Goal: Information Seeking & Learning: Learn about a topic

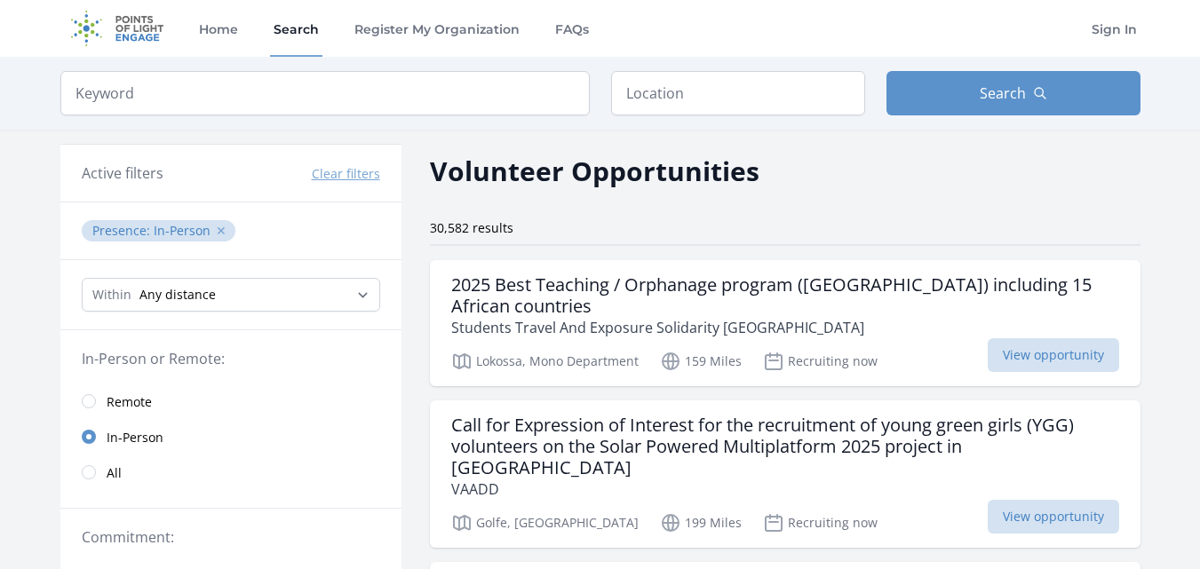
click at [221, 233] on button "✕" at bounding box center [221, 231] width 11 height 18
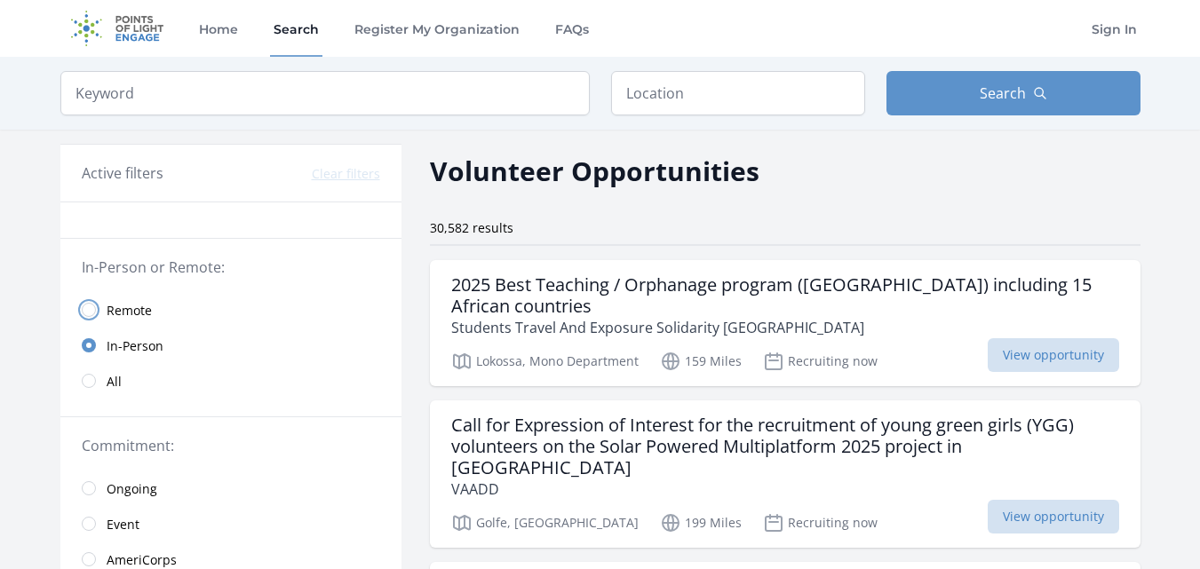
click at [94, 311] on input "radio" at bounding box center [89, 310] width 14 height 14
click at [87, 310] on input "radio" at bounding box center [89, 310] width 14 height 14
click at [83, 308] on input "radio" at bounding box center [89, 310] width 14 height 14
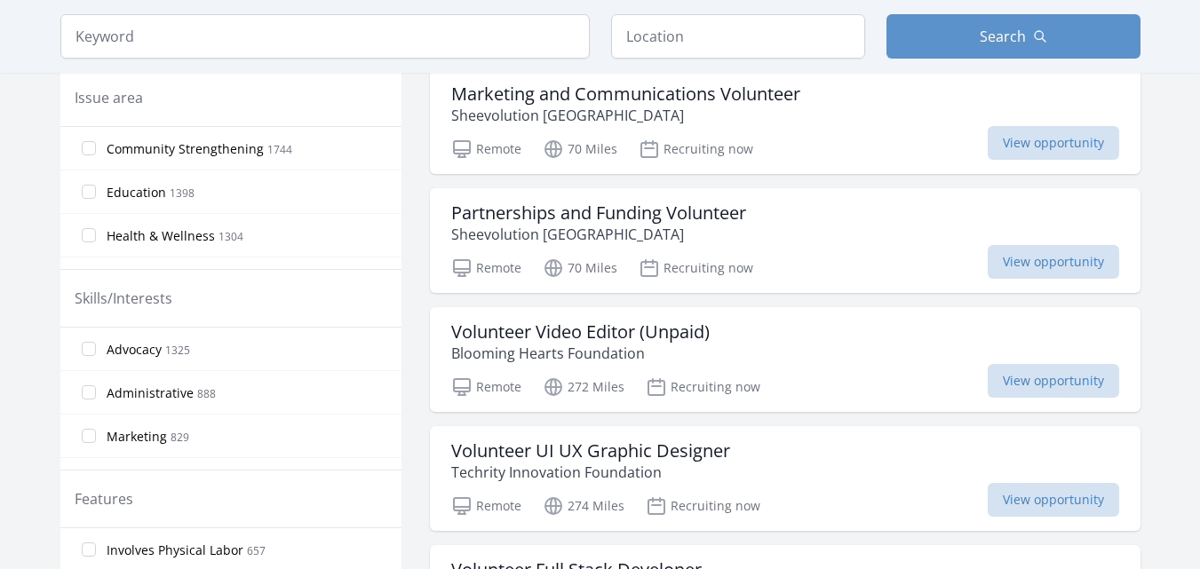
scroll to position [542, 0]
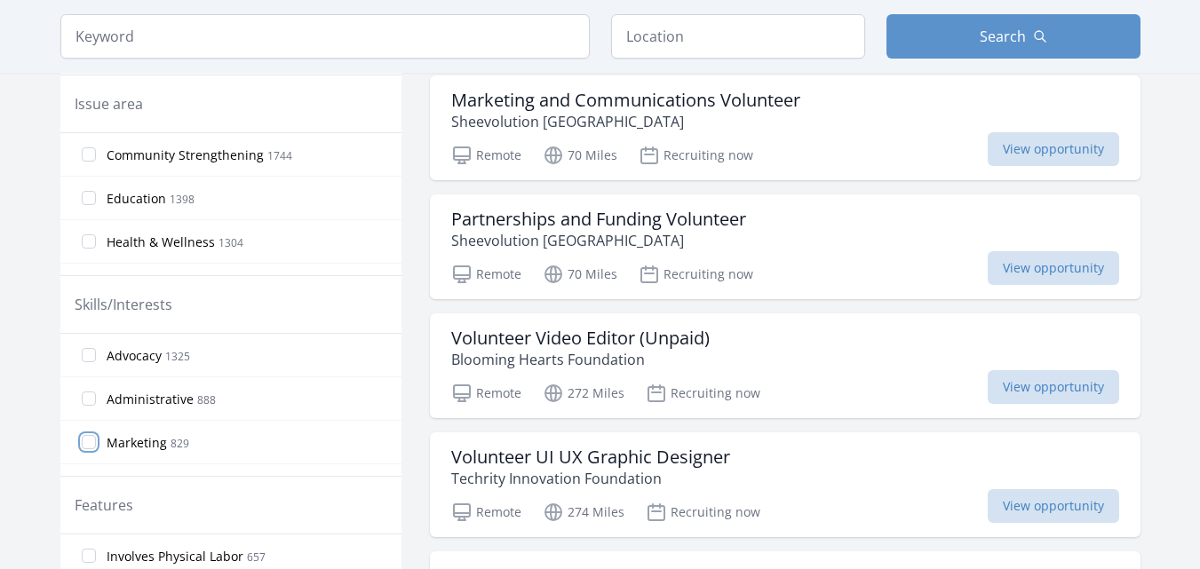
click at [87, 448] on input "Marketing 829" at bounding box center [89, 442] width 14 height 14
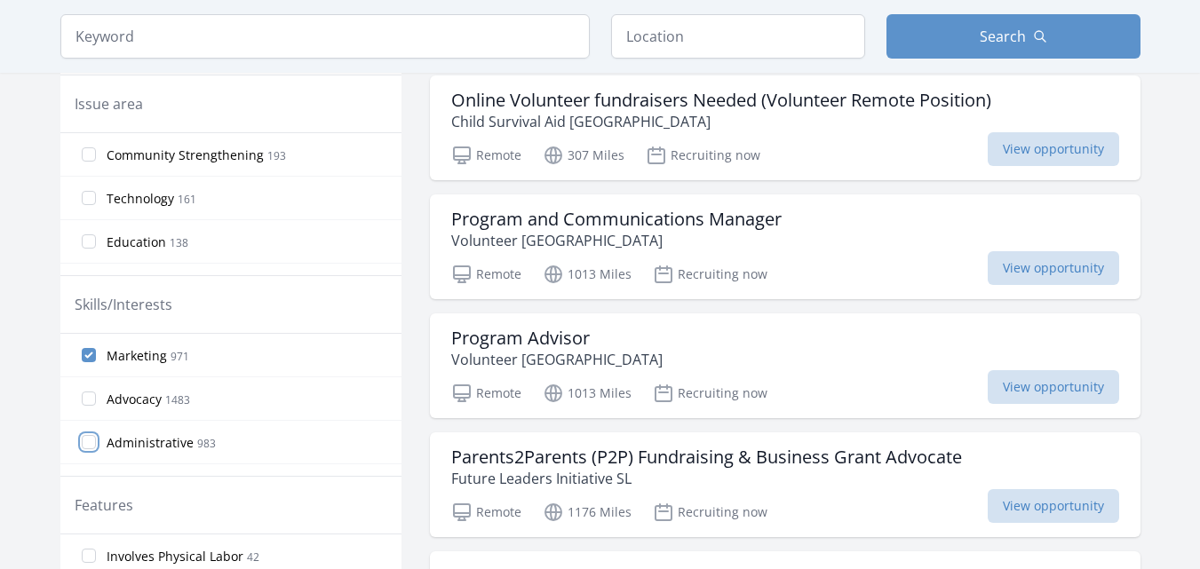
click at [85, 449] on input "Administrative 983" at bounding box center [89, 442] width 14 height 14
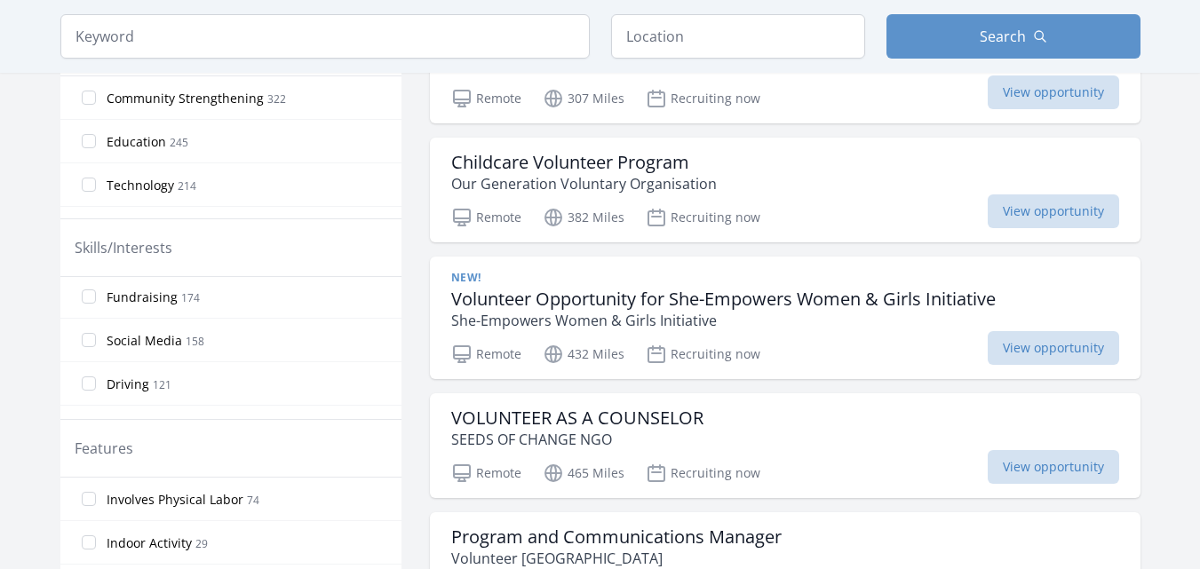
scroll to position [657, 0]
click at [92, 338] on input "Social Media 158" at bounding box center [89, 337] width 14 height 14
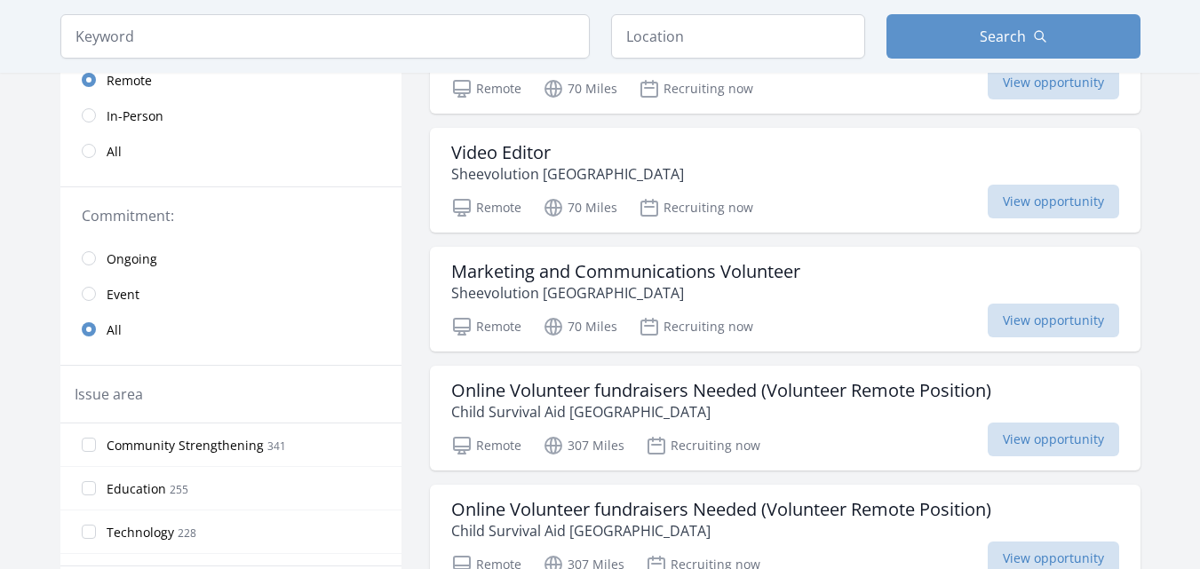
scroll to position [247, 0]
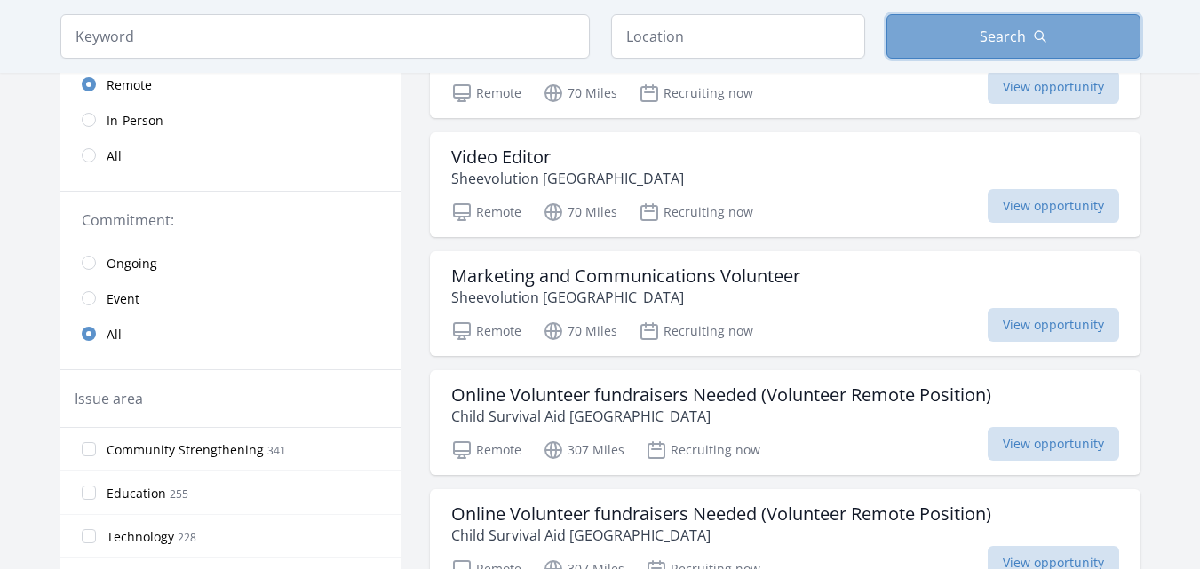
click at [957, 37] on button "Search" at bounding box center [1013, 36] width 254 height 44
click at [945, 36] on button "Search" at bounding box center [1013, 36] width 254 height 44
click at [905, 53] on button "Search" at bounding box center [1013, 36] width 254 height 44
click at [925, 38] on button "Search" at bounding box center [1013, 36] width 254 height 44
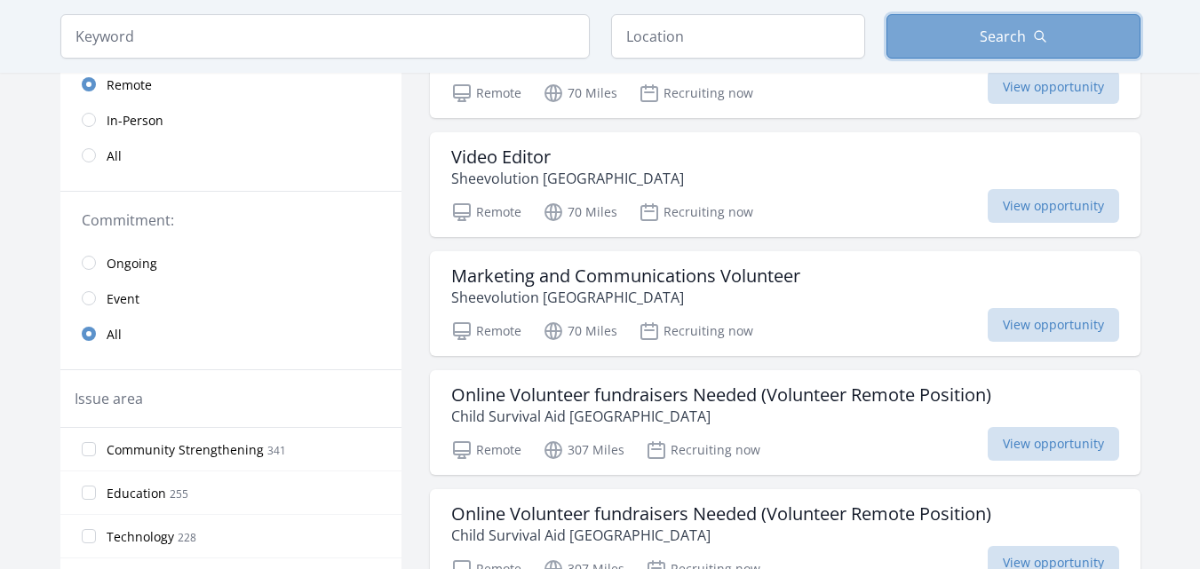
click at [925, 38] on button "Search" at bounding box center [1013, 36] width 254 height 44
click at [989, 32] on span "Search" at bounding box center [1003, 36] width 46 height 21
click at [1010, 52] on button "Search" at bounding box center [1013, 36] width 254 height 44
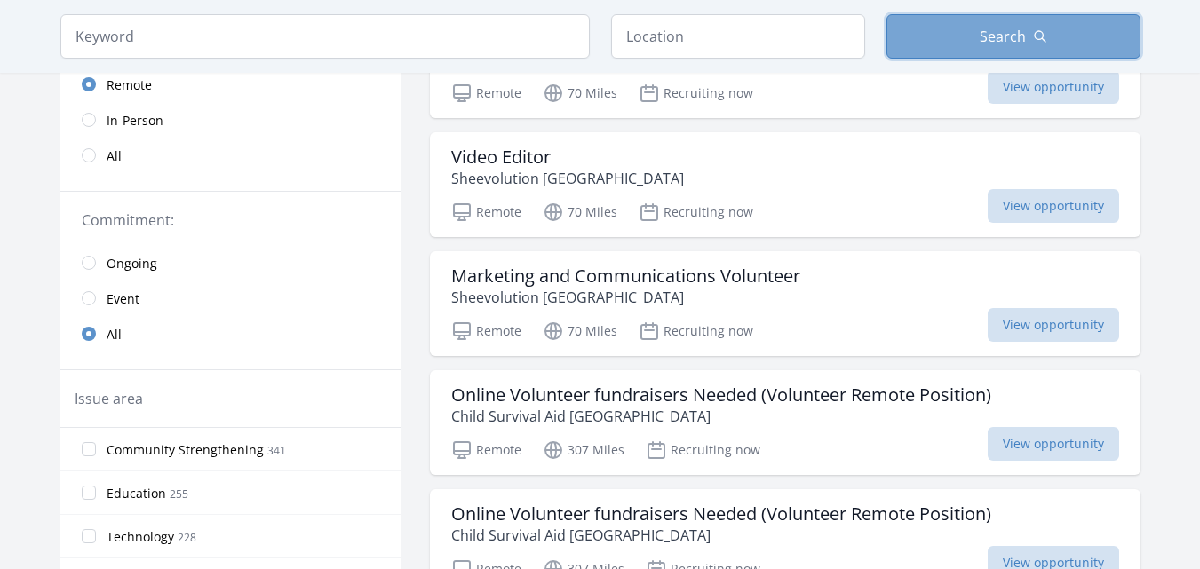
click at [1021, 44] on span "Search" at bounding box center [1003, 36] width 46 height 21
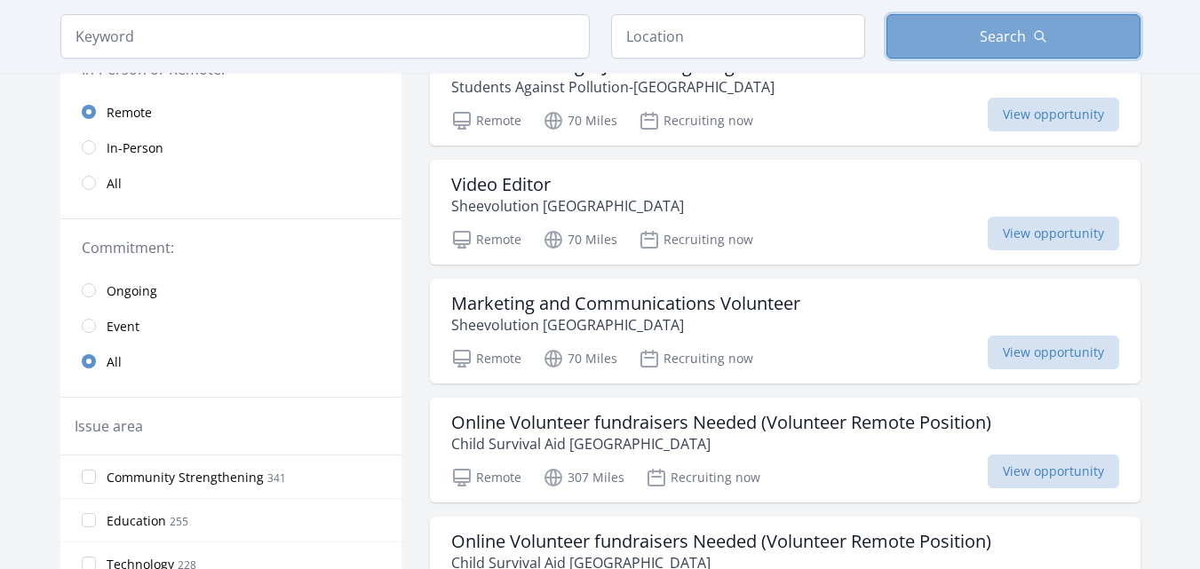
scroll to position [221, 0]
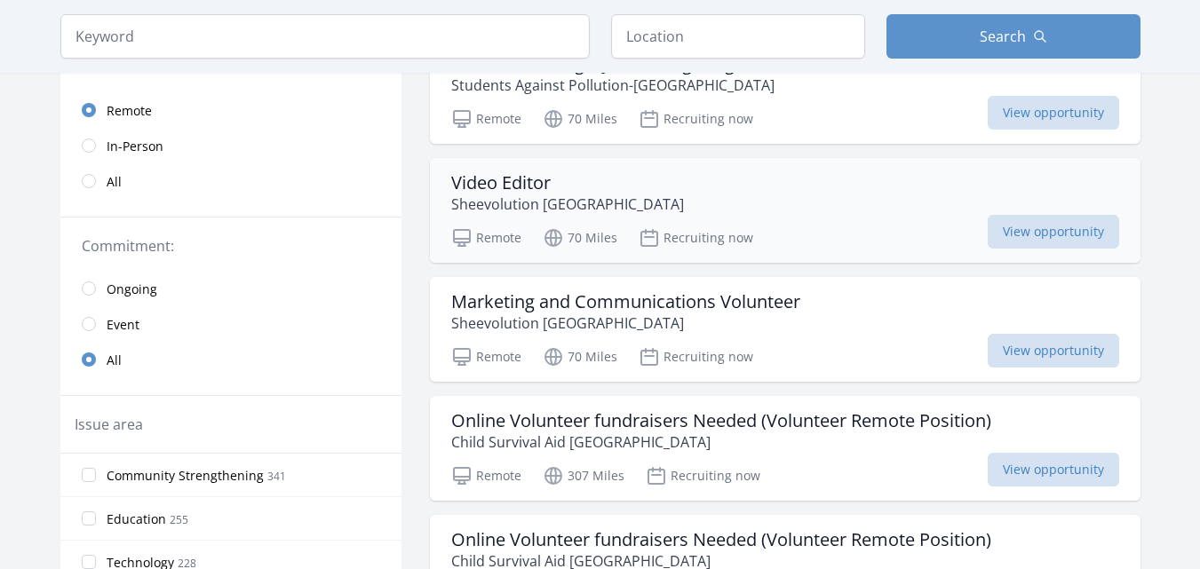
click at [1089, 211] on div "Video Editor Sheevolution [GEOGRAPHIC_DATA]" at bounding box center [785, 193] width 668 height 43
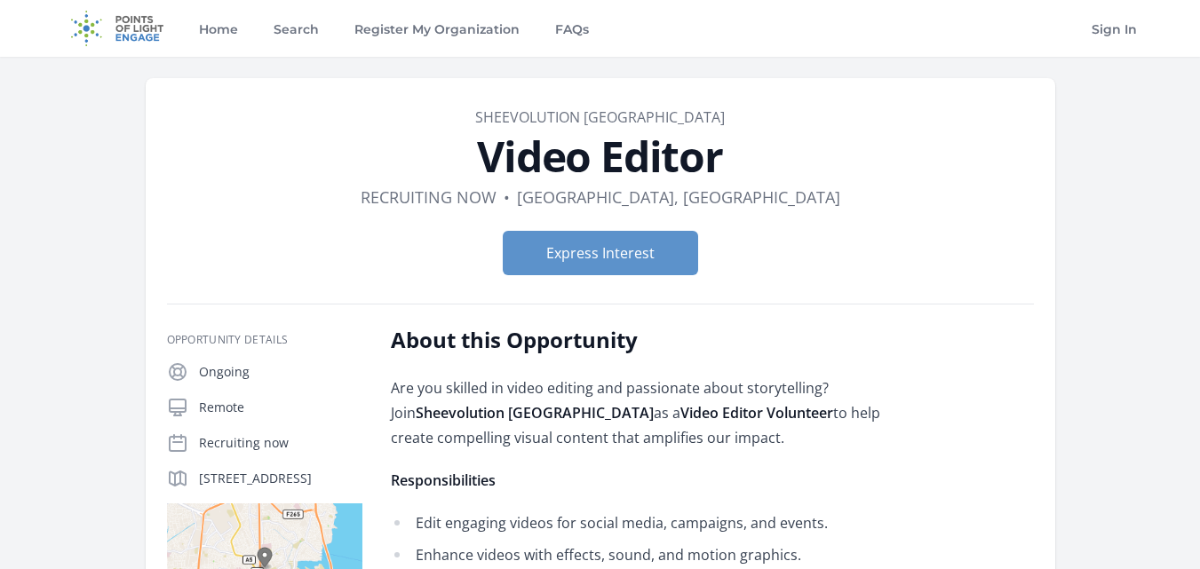
scroll to position [370, 0]
